Goal: Task Accomplishment & Management: Complete application form

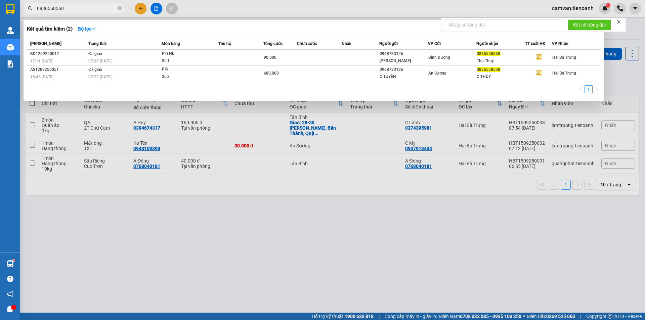
click at [104, 9] on input "0836558568" at bounding box center [76, 8] width 79 height 7
click at [85, 8] on input "0836558568" at bounding box center [76, 8] width 79 height 7
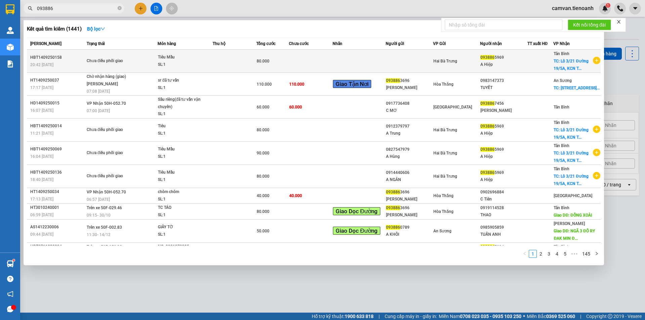
type input "093886"
click at [80, 60] on div "HBT1409250158" at bounding box center [57, 57] width 54 height 7
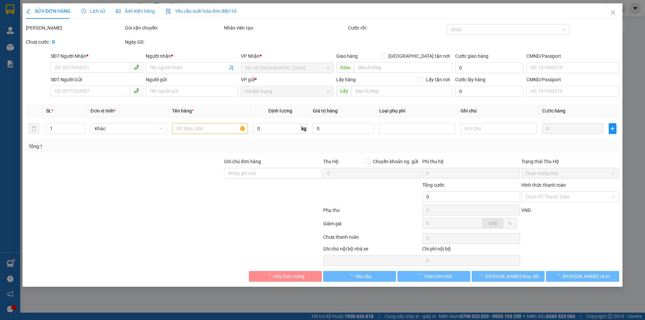
type input "0938865969"
type input "A Hiệp"
checkbox input "true"
type input "Lô 3/21 Đường 19/5A, [GEOGRAPHIC_DATA], P, [GEOGRAPHIC_DATA], [GEOGRAPHIC_DATA]…"
type input "250605504"
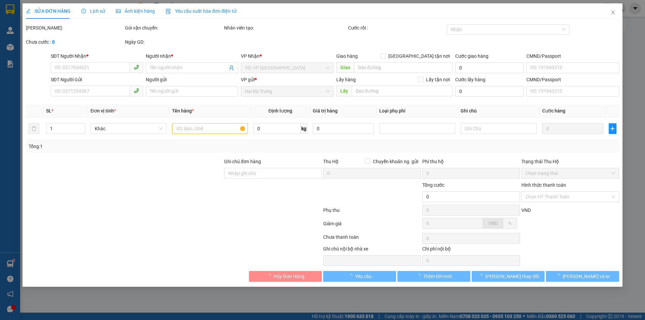
type input "80.000"
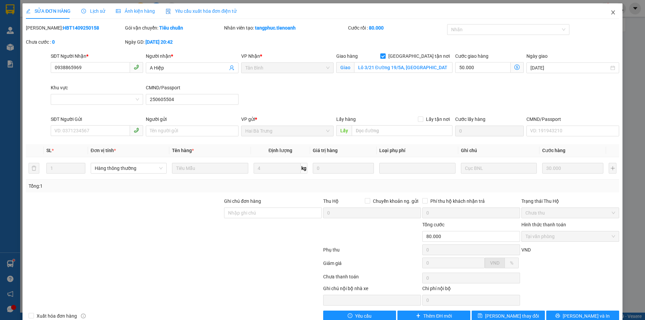
click at [610, 11] on icon "close" at bounding box center [612, 12] width 5 height 5
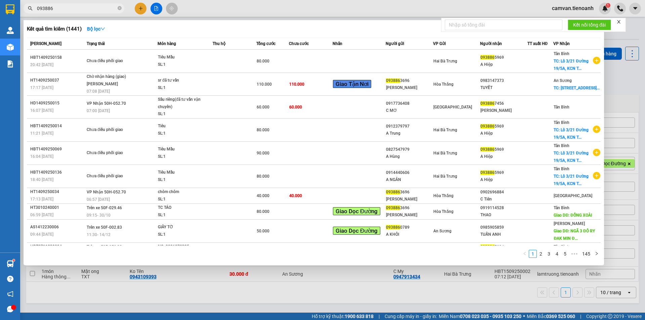
click at [98, 8] on input "093886" at bounding box center [76, 8] width 79 height 7
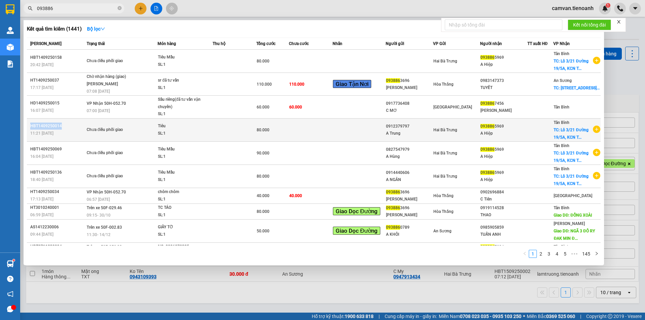
copy div "HBT1409250014"
drag, startPoint x: 61, startPoint y: 127, endPoint x: 30, endPoint y: 124, distance: 31.7
click at [30, 124] on td "HBT1409250014 11:21 [DATE]" at bounding box center [56, 129] width 58 height 23
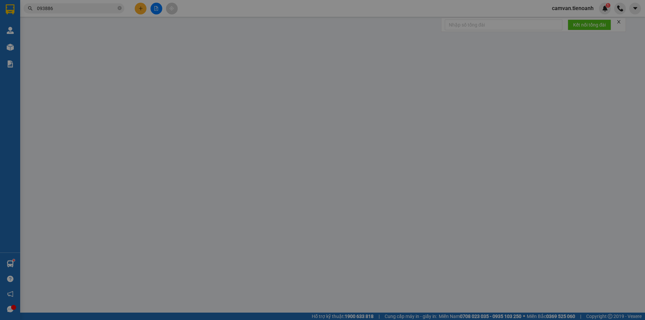
type input "0938865969"
type input "A Hiệp"
checkbox input "true"
type input "Lô 3/21 Đường 19/5A, [GEOGRAPHIC_DATA], P, [GEOGRAPHIC_DATA], [GEOGRAPHIC_DATA]…"
type input "250605504"
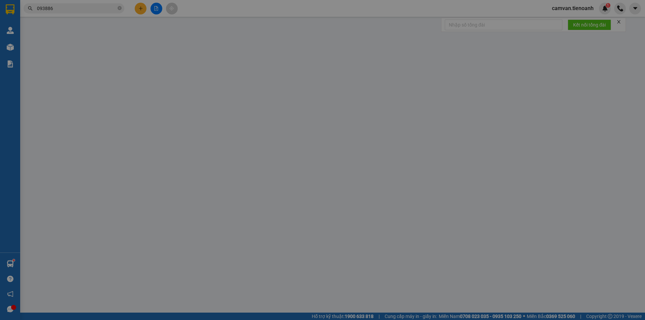
type input "0912379797"
type input "A Trung"
type input "240528727"
type input "mã hóa đơn: WGH9T1KR009E"
type input "80.000"
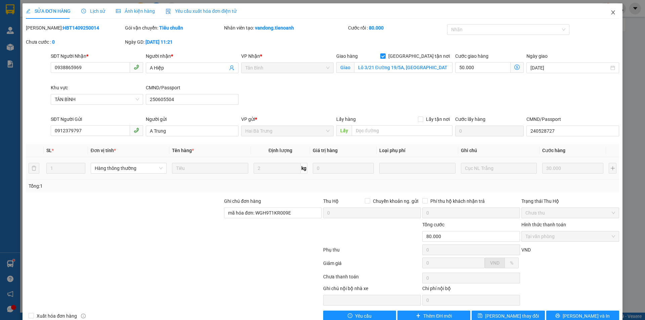
click at [611, 13] on icon "close" at bounding box center [613, 12] width 4 height 4
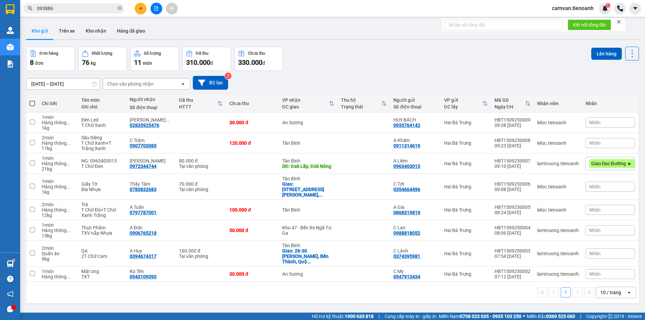
click at [64, 10] on input "093886" at bounding box center [76, 8] width 79 height 7
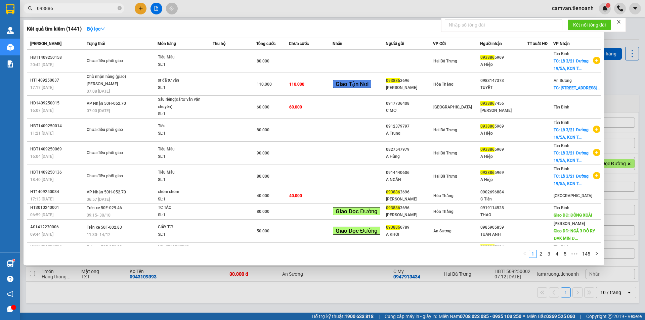
click at [64, 10] on input "093886" at bounding box center [76, 8] width 79 height 7
paste input "HBT1409250014"
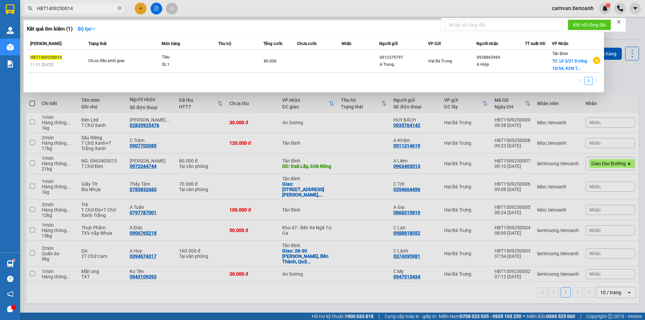
type input "HBT1409250014"
click at [94, 7] on input "HBT1409250014" at bounding box center [76, 8] width 79 height 7
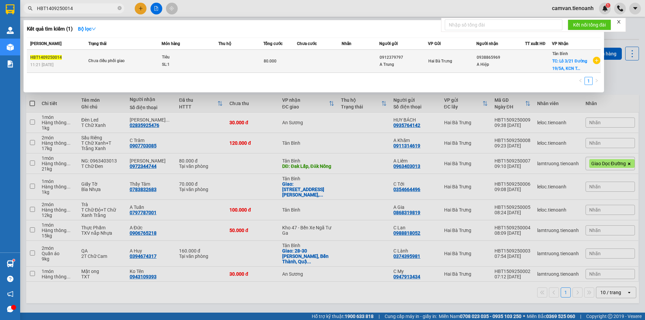
click at [189, 67] on div "SL: 1" at bounding box center [187, 64] width 50 height 7
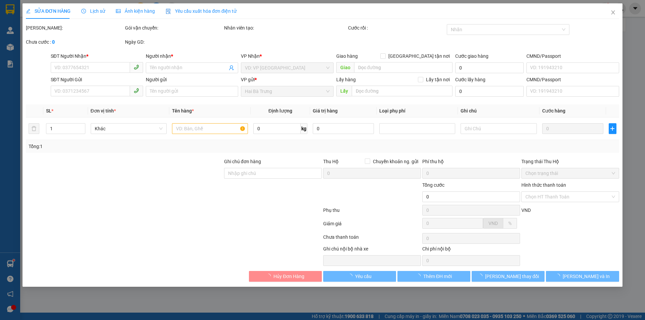
type input "0938865969"
type input "A Hiệp"
checkbox input "true"
type input "Lô 3/21 Đường 19/5A, [GEOGRAPHIC_DATA], P, [GEOGRAPHIC_DATA], [GEOGRAPHIC_DATA]…"
type input "250605504"
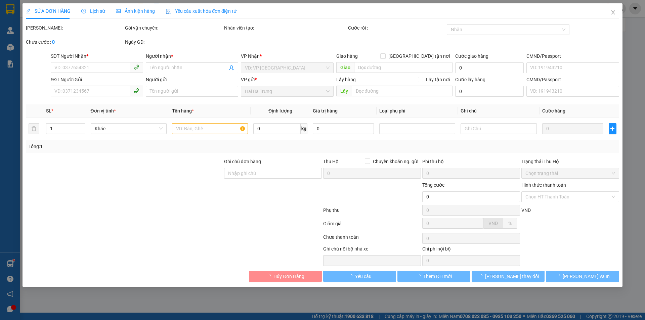
type input "0912379797"
type input "A Trung"
type input "240528727"
type input "mã hóa đơn: WGH9T1KR009E"
type input "80.000"
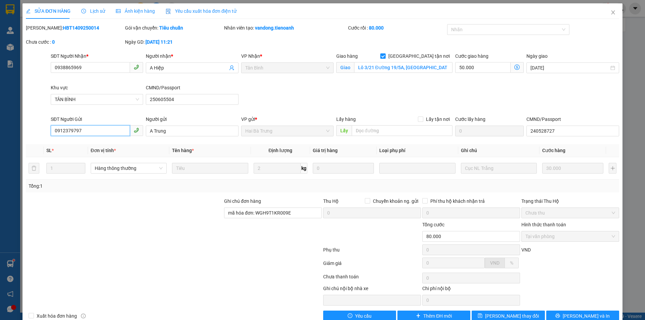
drag, startPoint x: 89, startPoint y: 129, endPoint x: 39, endPoint y: 133, distance: 50.2
click at [39, 133] on div "SĐT Người Gửi 0912379797 0912379797 Người gửi A Trung VP gửi * Hai Bà Trưng Lấy…" at bounding box center [322, 128] width 595 height 24
click at [611, 12] on icon "close" at bounding box center [613, 12] width 4 height 4
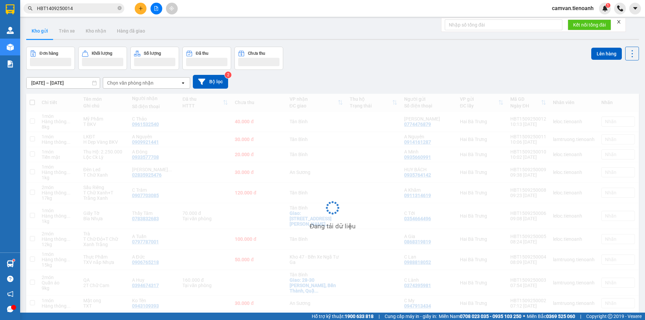
click at [82, 10] on input "HBT1409250014" at bounding box center [76, 8] width 79 height 7
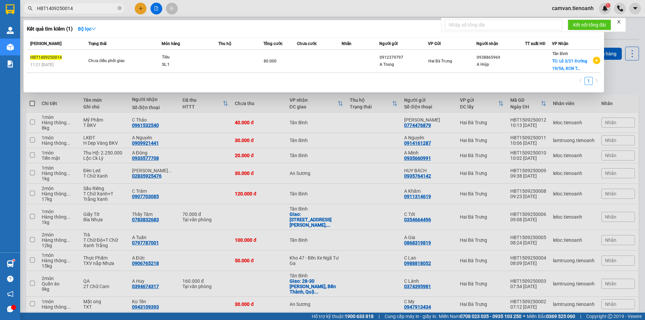
click at [96, 8] on input "HBT1409250014" at bounding box center [76, 8] width 79 height 7
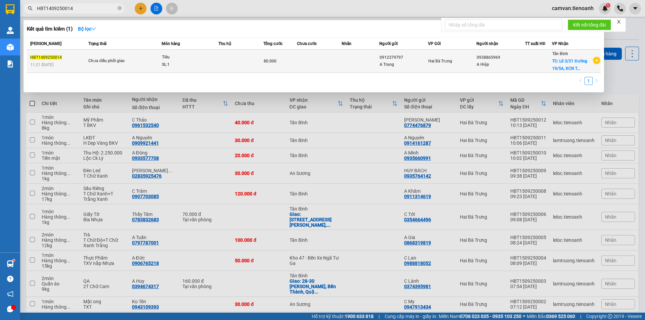
click at [144, 57] on td "Chưa điều phối giao" at bounding box center [124, 61] width 75 height 23
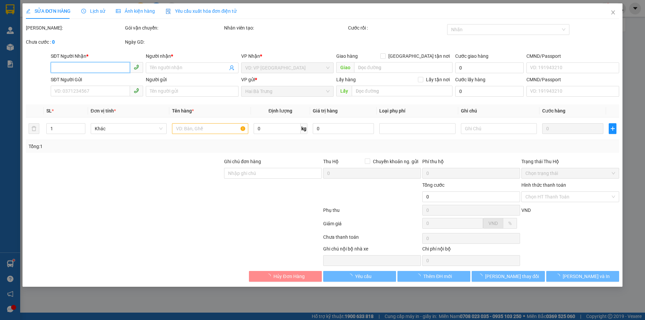
type input "0938865969"
type input "A Hiệp"
checkbox input "true"
type input "Lô 3/21 Đường 19/5A, [GEOGRAPHIC_DATA], P, [GEOGRAPHIC_DATA], [GEOGRAPHIC_DATA]…"
type input "250605504"
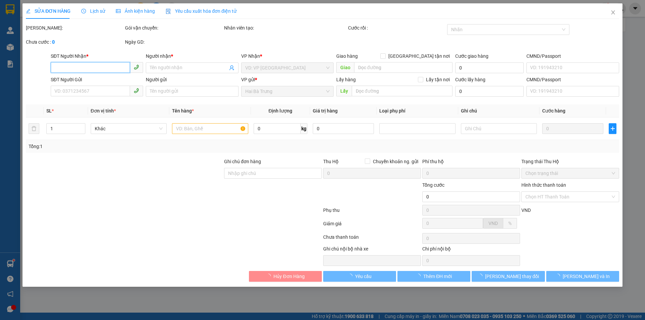
type input "0912379797"
type input "A Trung"
type input "240528727"
type input "mã hóa đơn: WGH9T1KR009E"
type input "80.000"
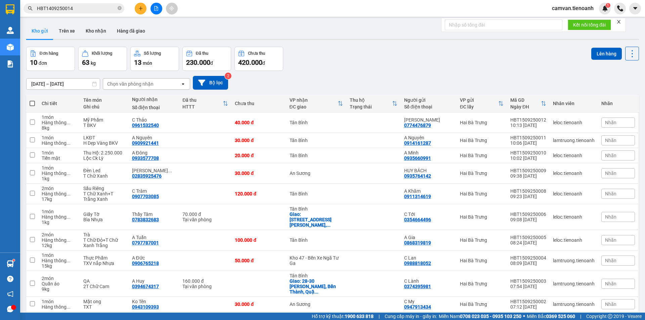
click at [93, 7] on input "HBT1409250014" at bounding box center [76, 8] width 79 height 7
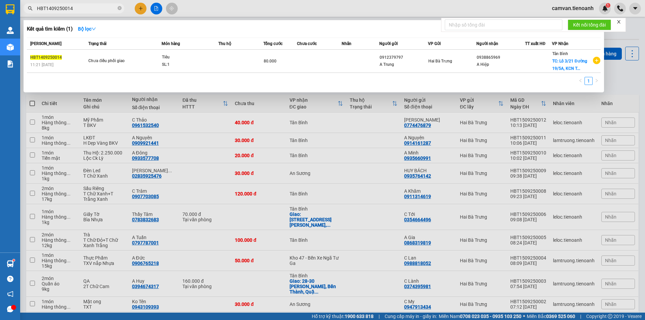
click at [93, 7] on input "HBT1409250014" at bounding box center [76, 8] width 79 height 7
paste input "0868515832"
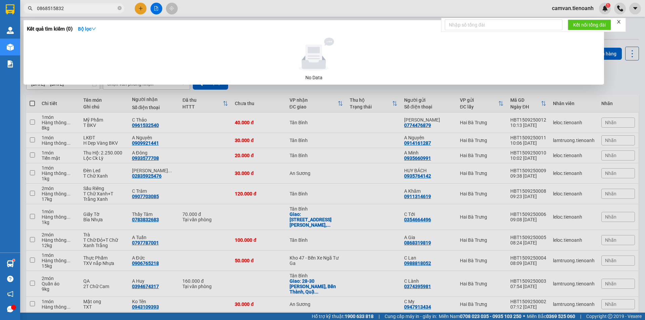
type input "0868515832"
